Goal: Check status: Check status

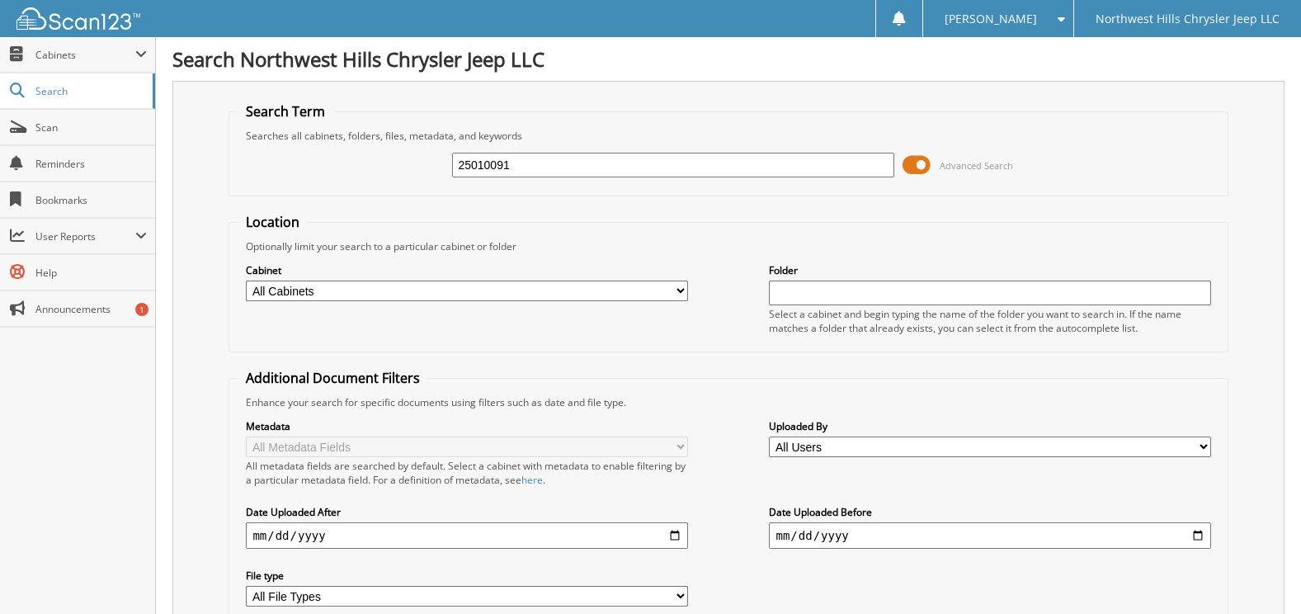
type input "25010091"
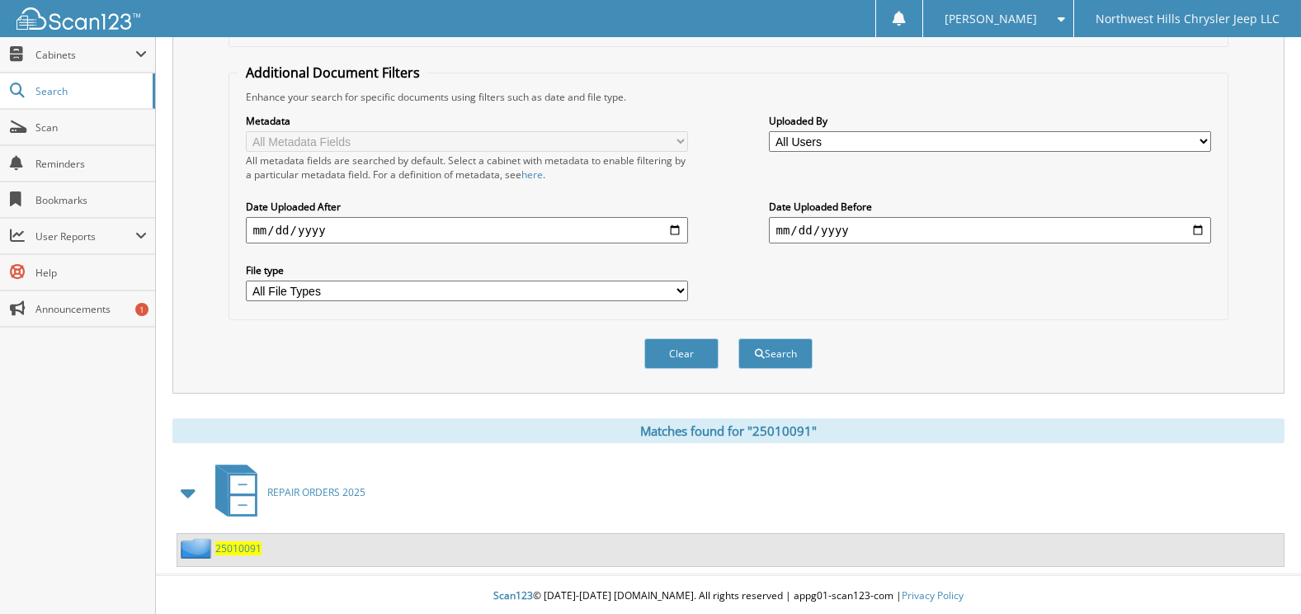
scroll to position [309, 0]
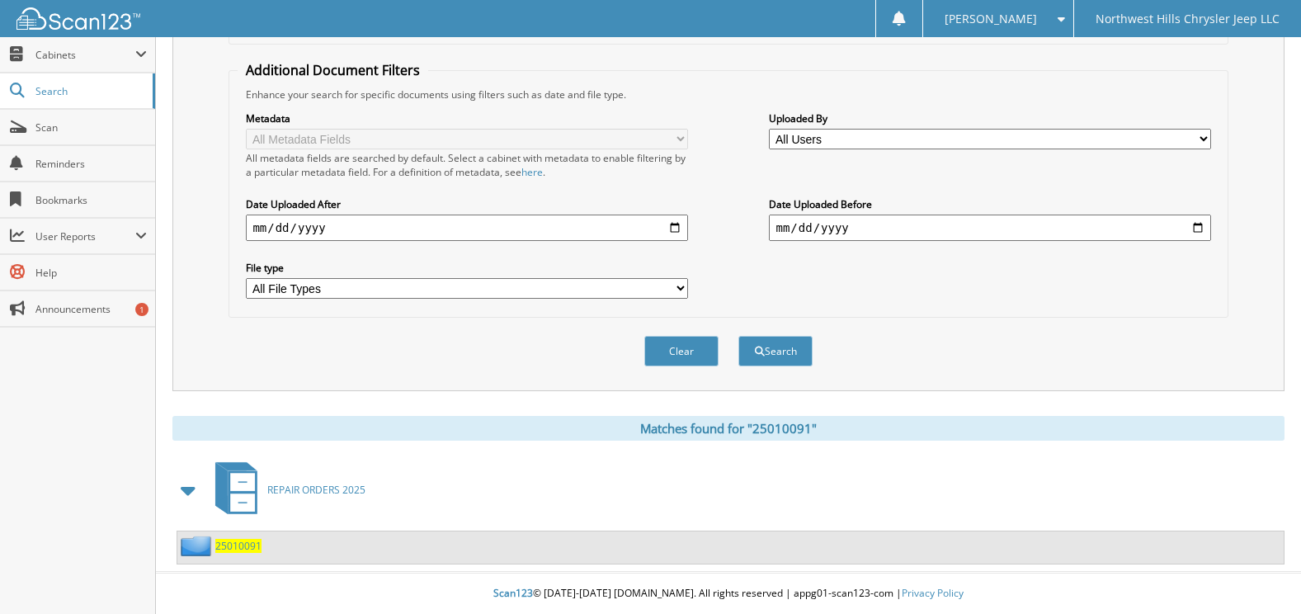
click at [240, 548] on span "25010091" at bounding box center [238, 546] width 46 height 14
